Goal: Navigation & Orientation: Find specific page/section

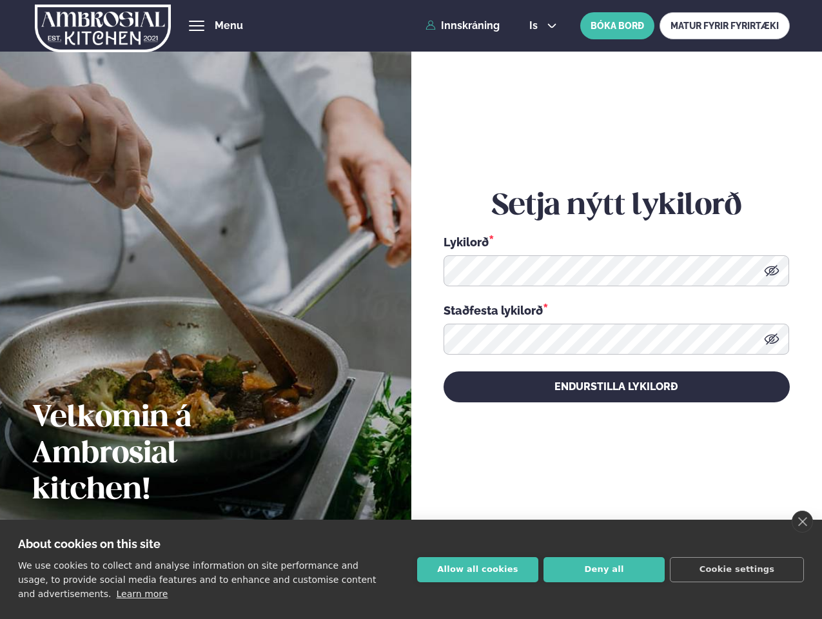
click at [802, 521] on link "close" at bounding box center [801, 521] width 21 height 22
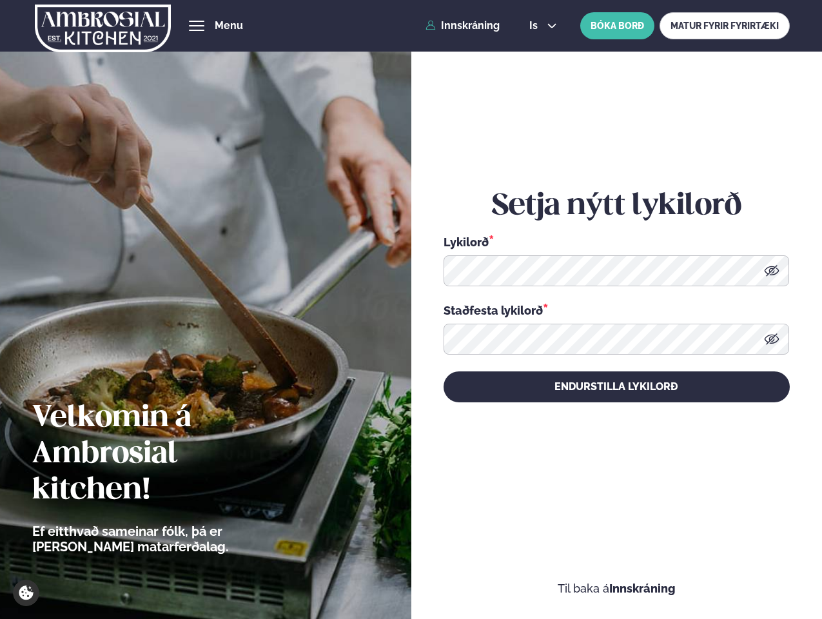
click at [478, 569] on div "Setja nýtt lykilorð Lykilorð * Staðfesta lykilorð * Endurstilla lykilorð" at bounding box center [616, 295] width 346 height 550
click at [604, 569] on div "Setja nýtt lykilorð Lykilorð * Staðfesta lykilorð * Endurstilla lykilorð" at bounding box center [616, 295] width 346 height 550
click at [737, 569] on div "Setja nýtt lykilorð Lykilorð * Staðfesta lykilorð * Endurstilla lykilorð" at bounding box center [616, 295] width 346 height 550
click at [197, 26] on span "hamburger" at bounding box center [197, 26] width 12 height 12
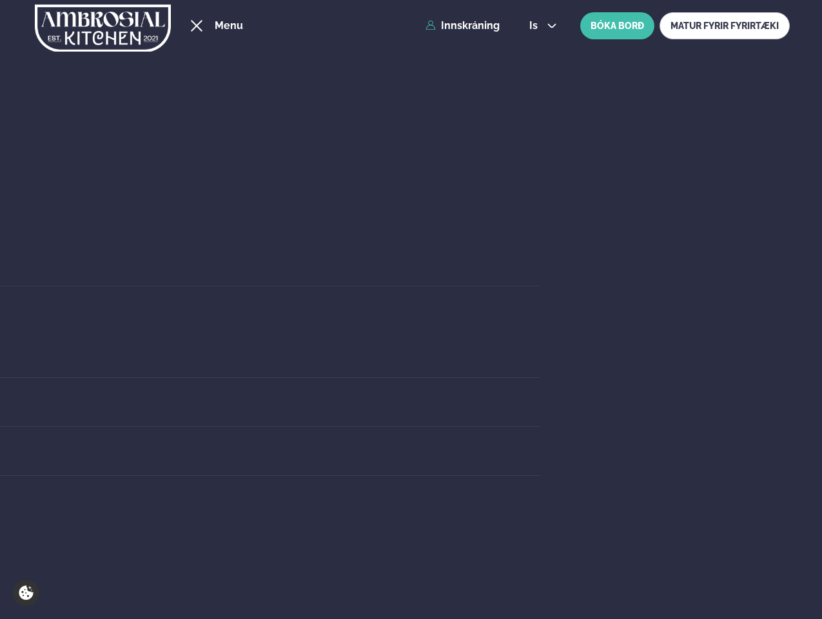
click at [541, 26] on span "is" at bounding box center [535, 26] width 12 height 10
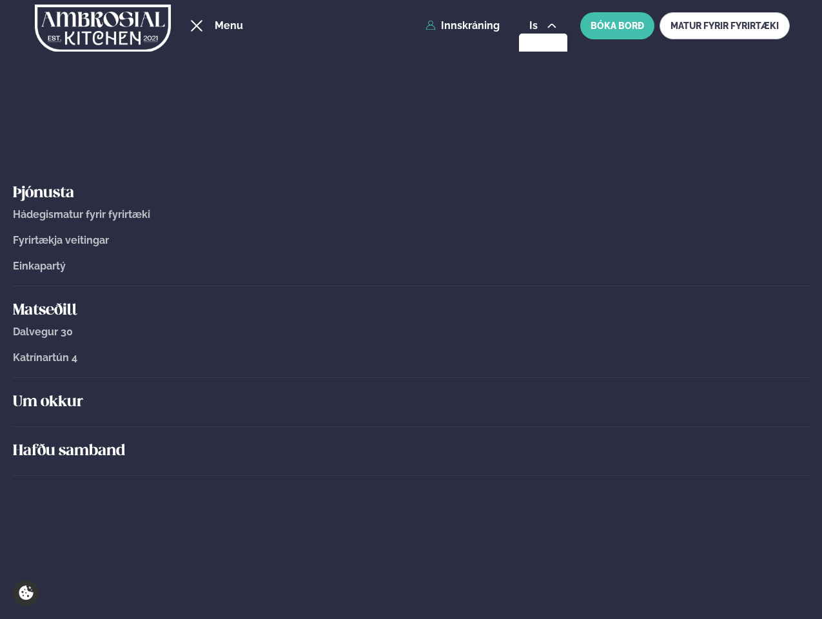
click at [771, 271] on link "Einkapartý" at bounding box center [411, 266] width 796 height 12
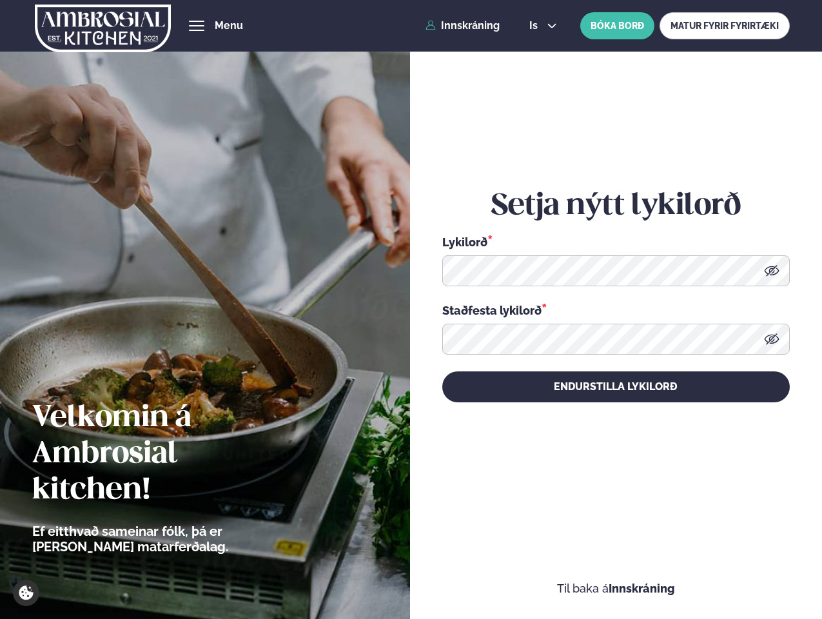
click at [771, 339] on icon at bounding box center [771, 338] width 15 height 11
